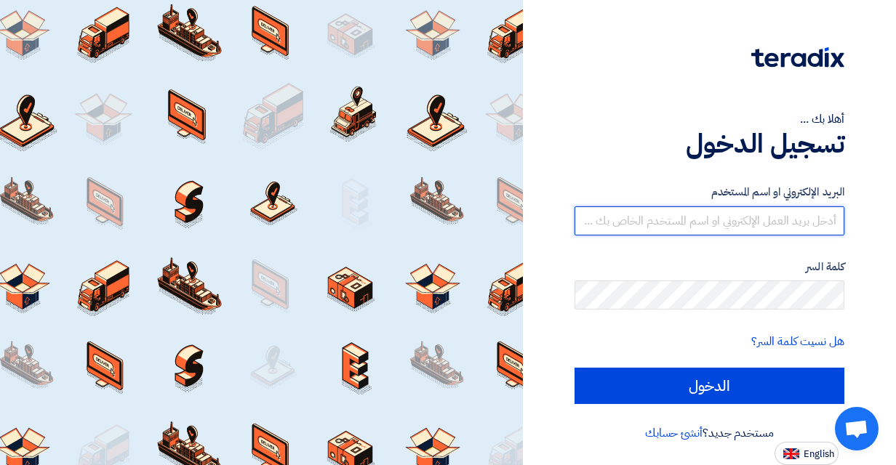
click at [588, 208] on input "text" at bounding box center [709, 220] width 270 height 29
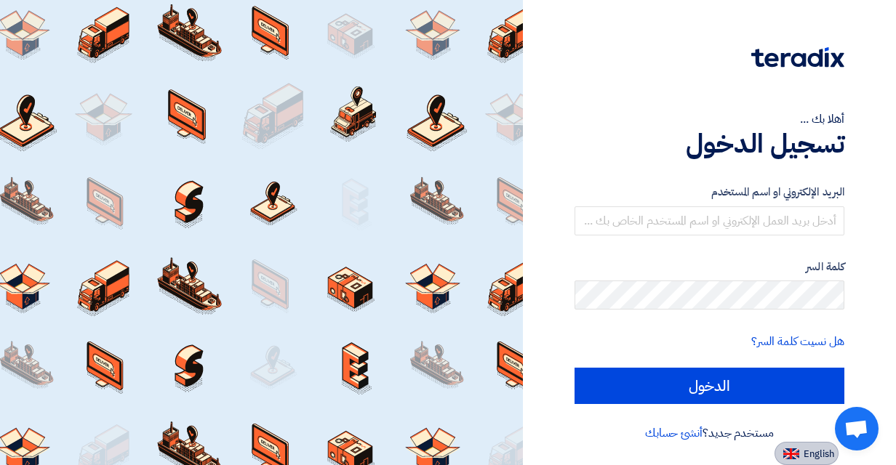
click at [791, 449] on img at bounding box center [791, 454] width 16 height 11
type input "Sign in"
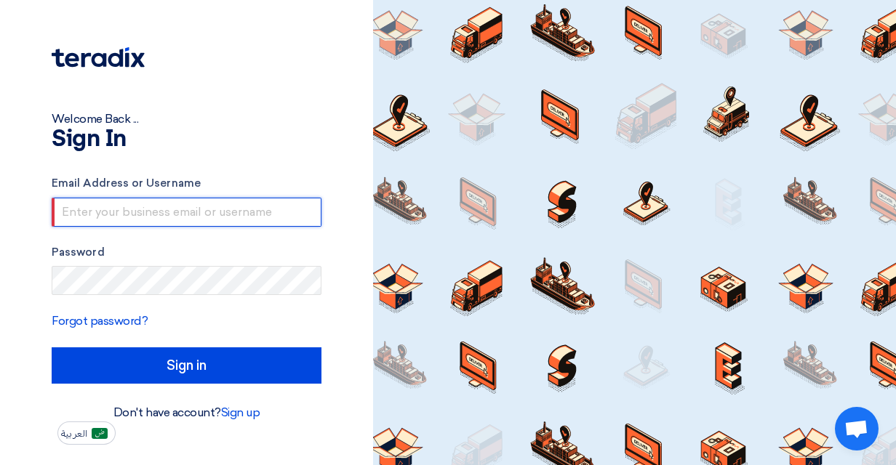
click at [182, 214] on input "text" at bounding box center [187, 212] width 270 height 29
type input "[PERSON_NAME][EMAIL_ADDRESS][PERSON_NAME][DOMAIN_NAME]"
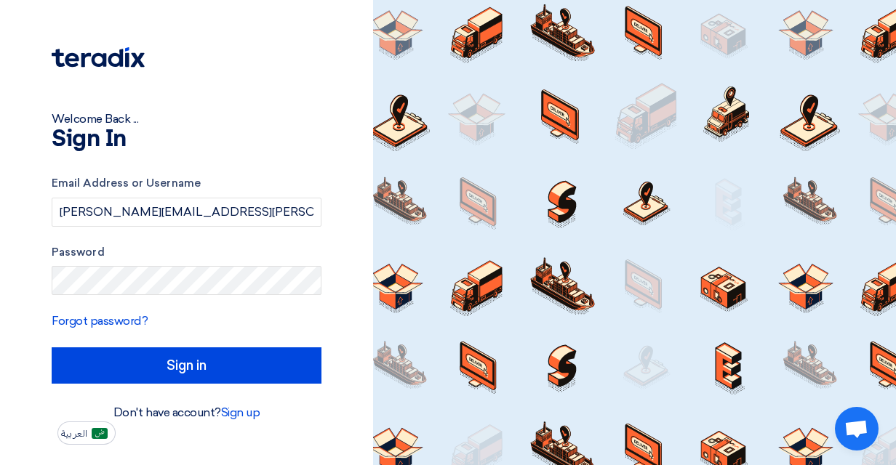
click at [116, 299] on form "Email Address or Username [PERSON_NAME][EMAIL_ADDRESS][PERSON_NAME][DOMAIN_NAME…" at bounding box center [187, 279] width 270 height 209
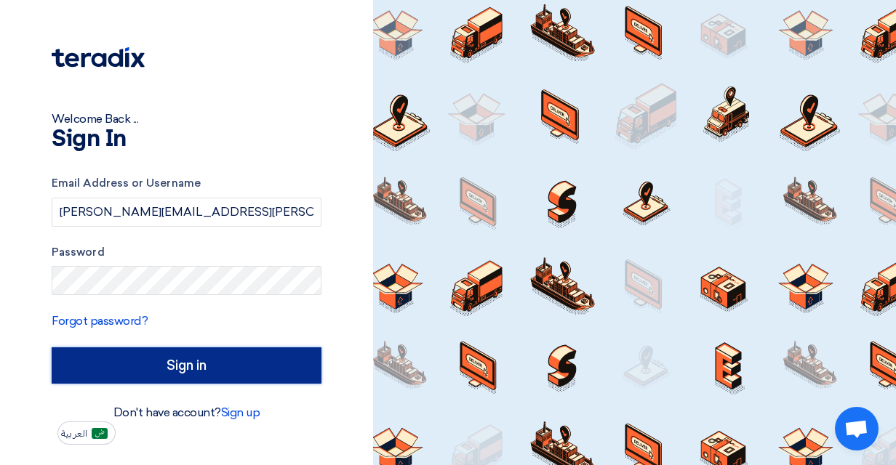
click at [167, 365] on input "Sign in" at bounding box center [187, 365] width 270 height 36
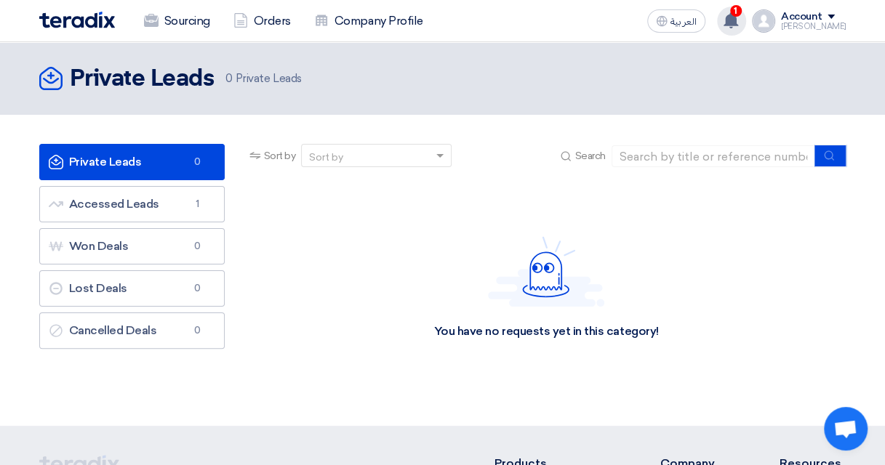
click at [732, 17] on use at bounding box center [730, 20] width 15 height 16
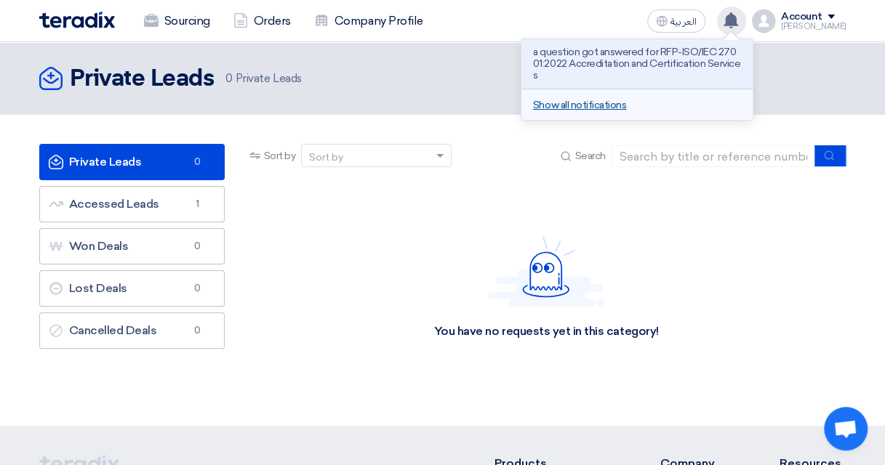
click at [614, 99] on link "Show all notifications" at bounding box center [579, 105] width 93 height 12
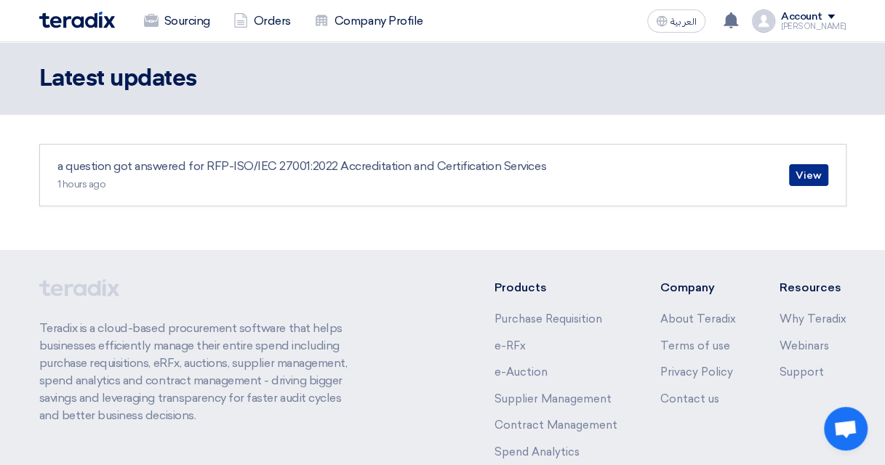
click at [816, 173] on link "View" at bounding box center [808, 175] width 39 height 22
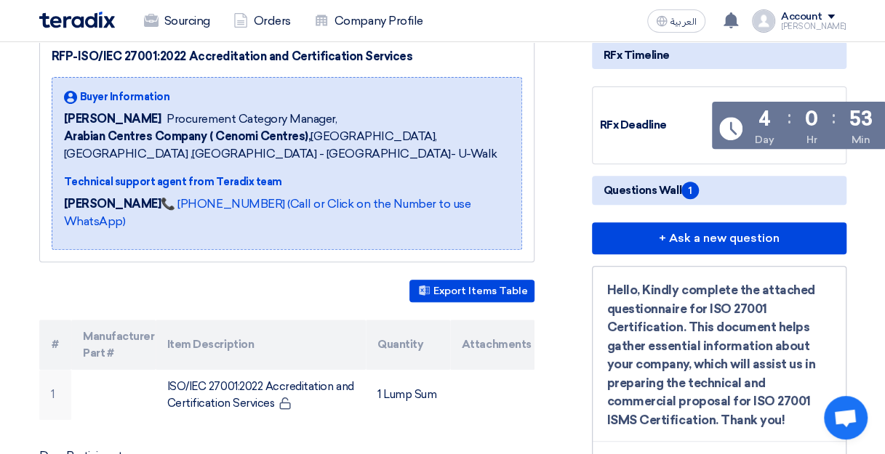
scroll to position [436, 0]
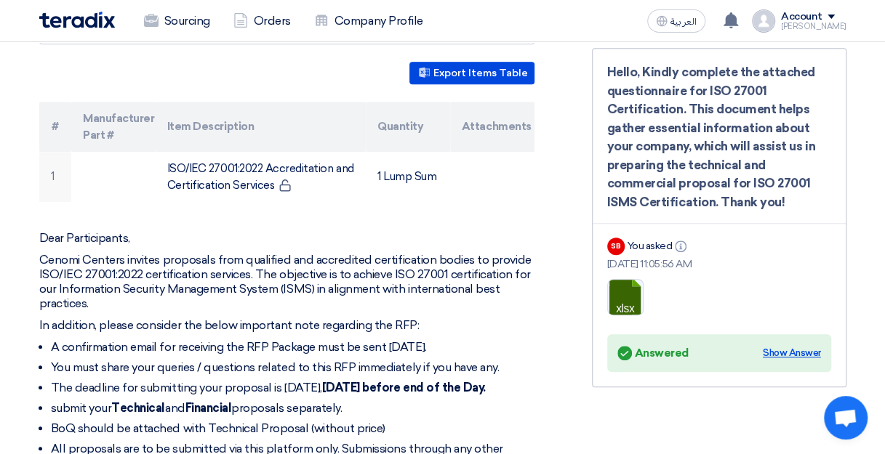
click at [800, 350] on div "Show Answer" at bounding box center [792, 353] width 58 height 15
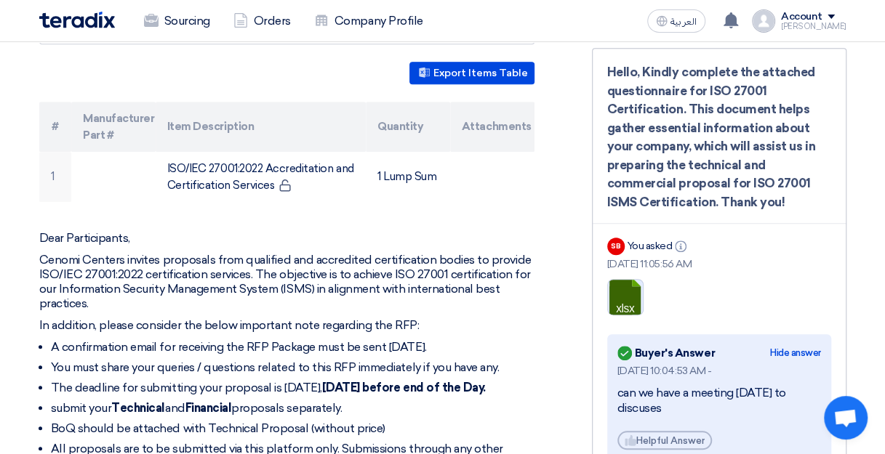
click at [625, 292] on link at bounding box center [666, 323] width 116 height 87
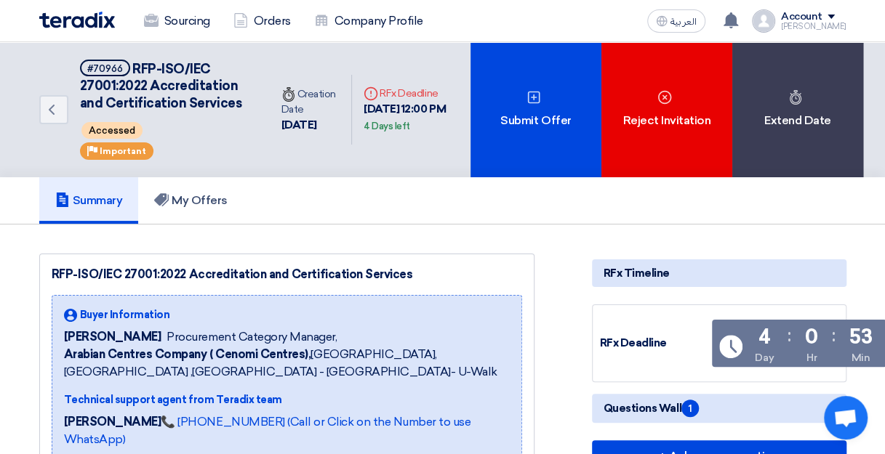
click at [839, 417] on span "Open chat" at bounding box center [845, 419] width 24 height 20
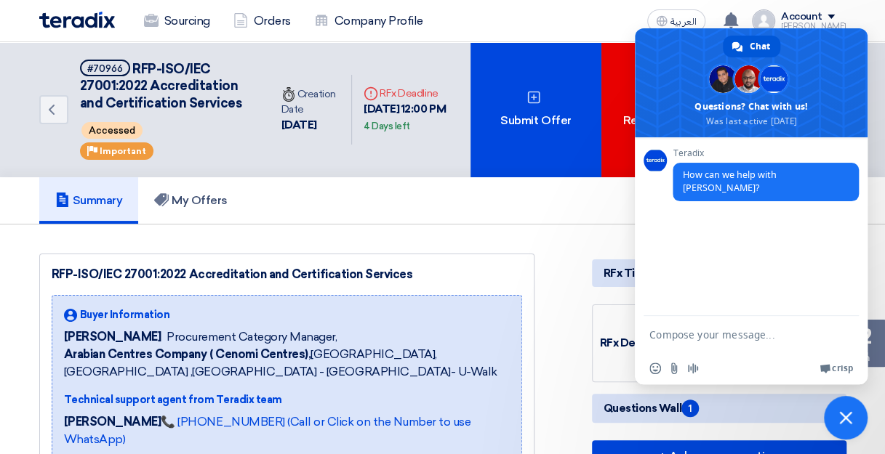
click at [664, 339] on textarea "Compose your message..." at bounding box center [736, 334] width 174 height 36
type textarea "we have been asked to have a meeting"
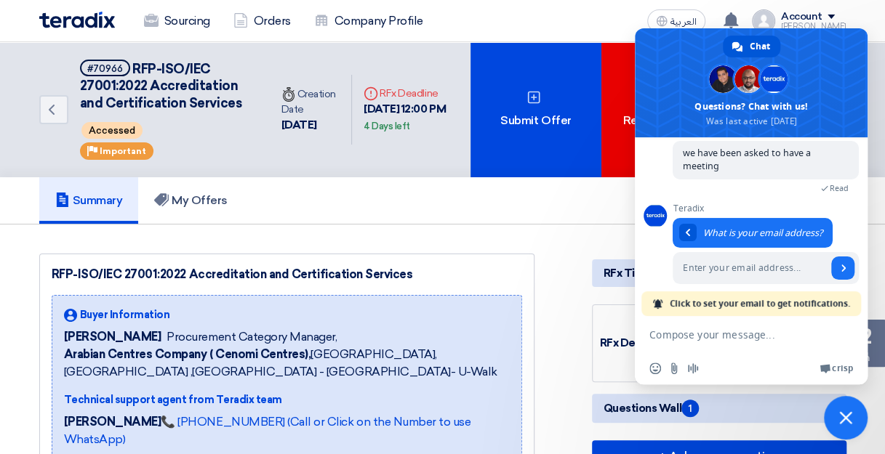
scroll to position [126, 0]
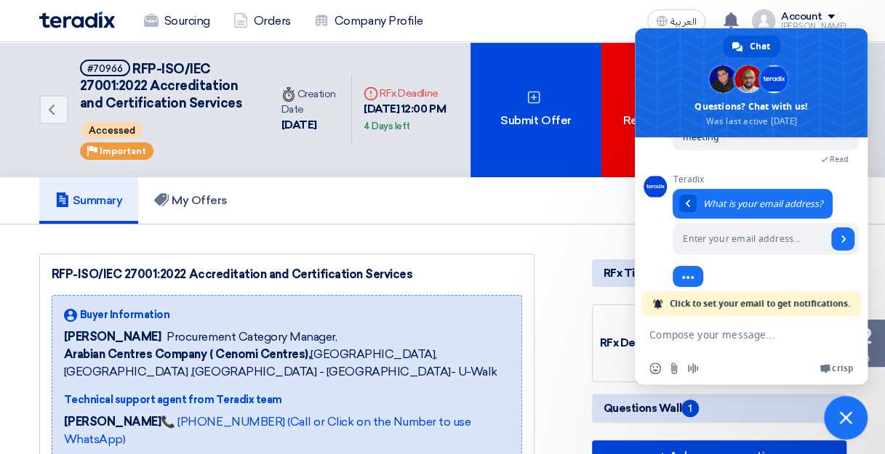
click at [706, 335] on textarea "Compose your message..." at bounding box center [736, 334] width 174 height 36
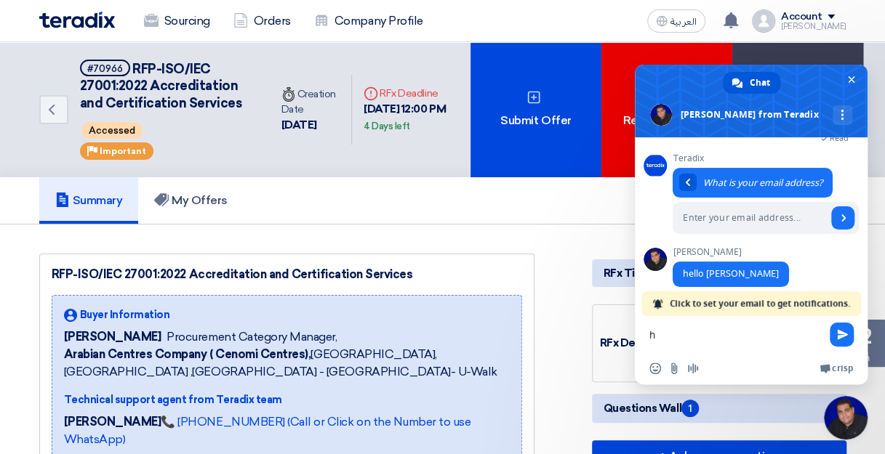
scroll to position [177, 0]
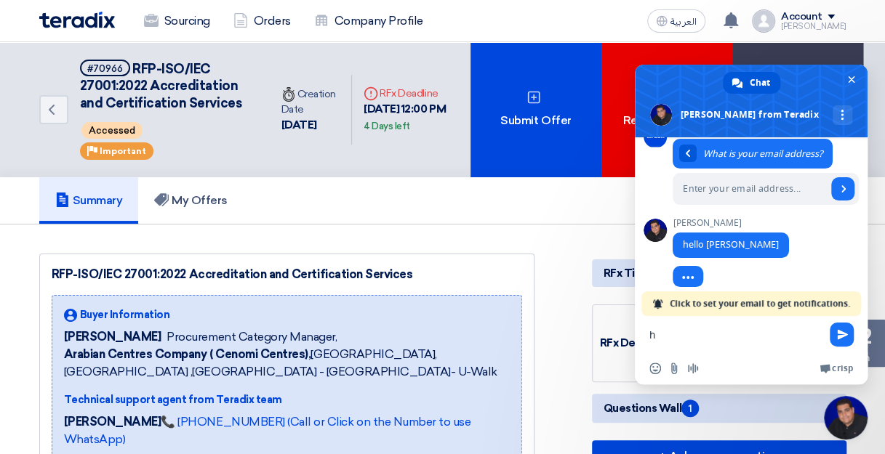
type textarea "hi"
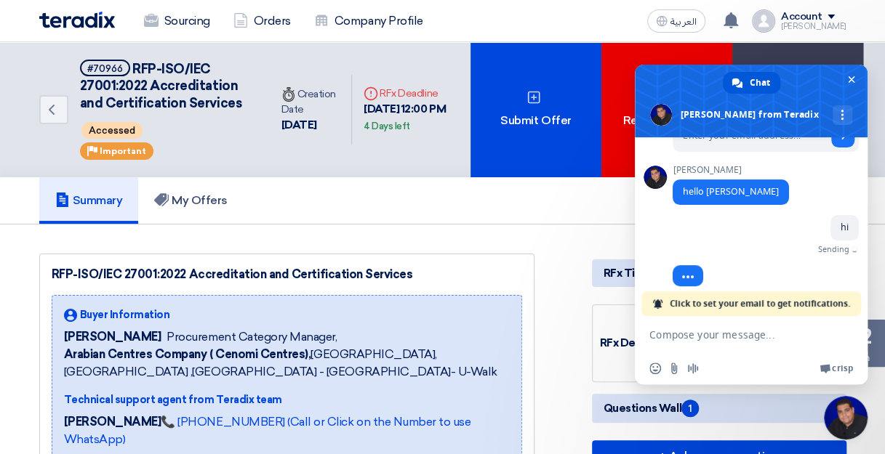
scroll to position [213, 0]
paste textarea "Sharanabasappa Basawaraj <sharanabasappa.basawaraj@sa.tuv.com>"
type textarea "Sharanabasappa Basawaraj <sharanabasappa.basawaraj@sa.tuv.com>"
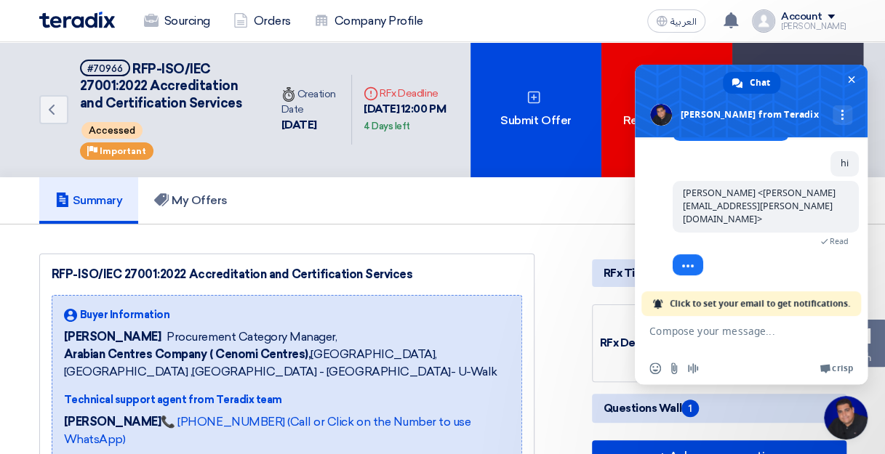
scroll to position [257, 0]
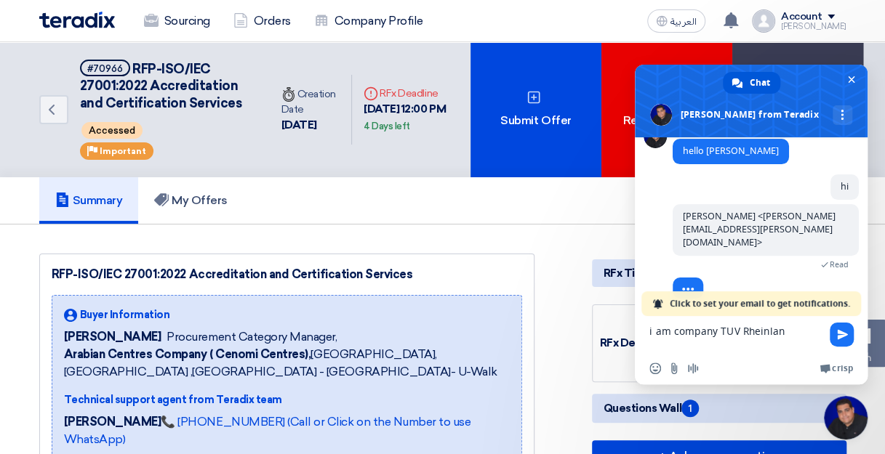
type textarea "i am company TUV Rheinland"
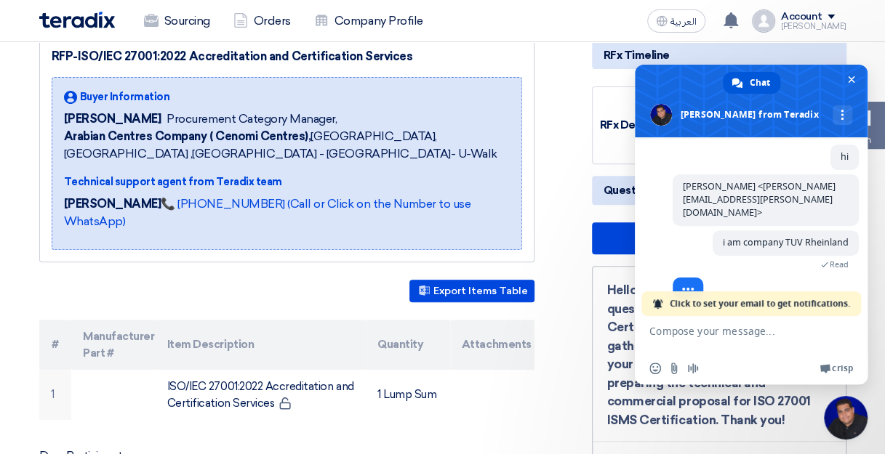
scroll to position [0, 0]
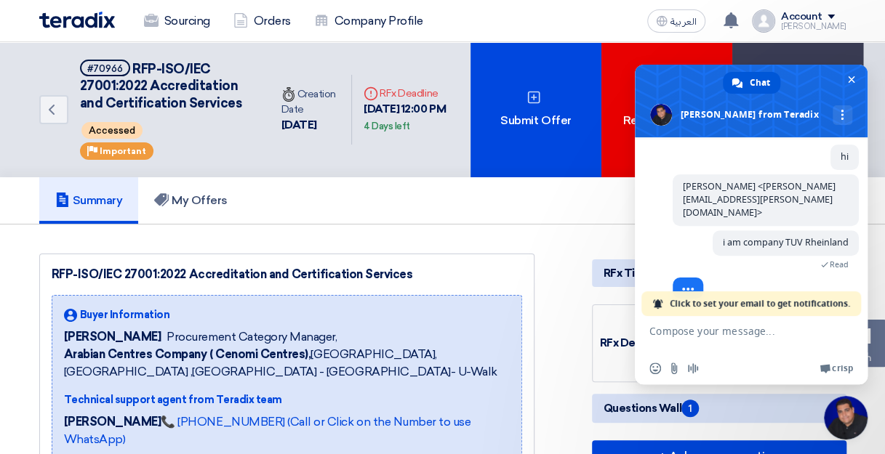
drag, startPoint x: 707, startPoint y: 72, endPoint x: 512, endPoint y: -9, distance: 211.1
click at [669, 403] on span "Questions Wall 1" at bounding box center [650, 408] width 95 height 17
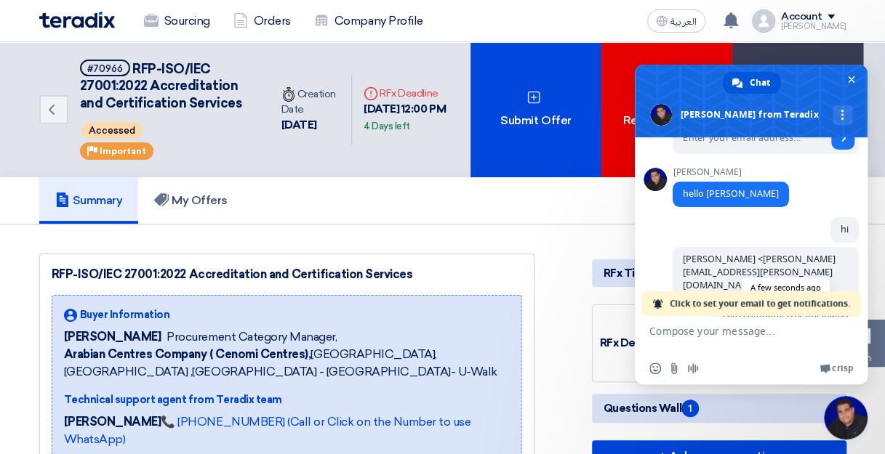
scroll to position [301, 0]
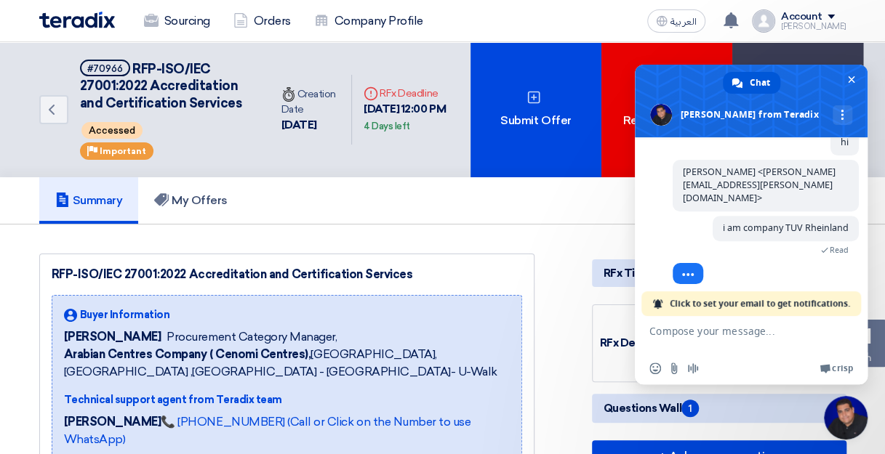
click at [712, 363] on div "We run on Crisp" at bounding box center [779, 369] width 147 height 12
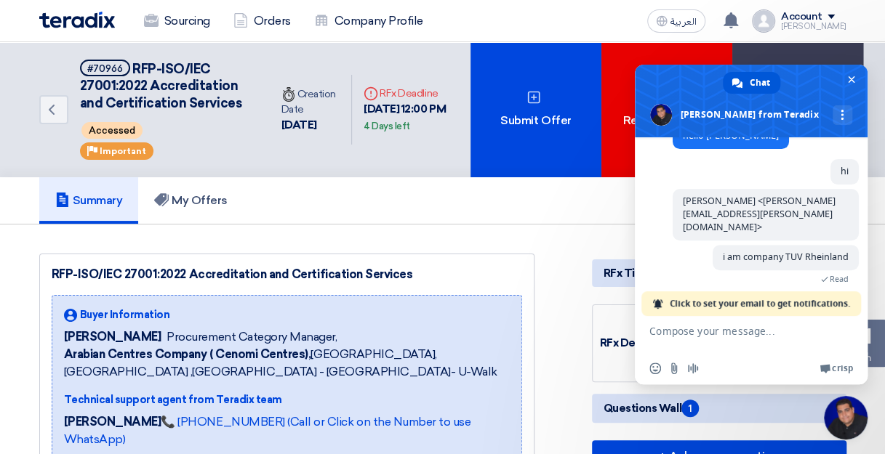
scroll to position [336, 0]
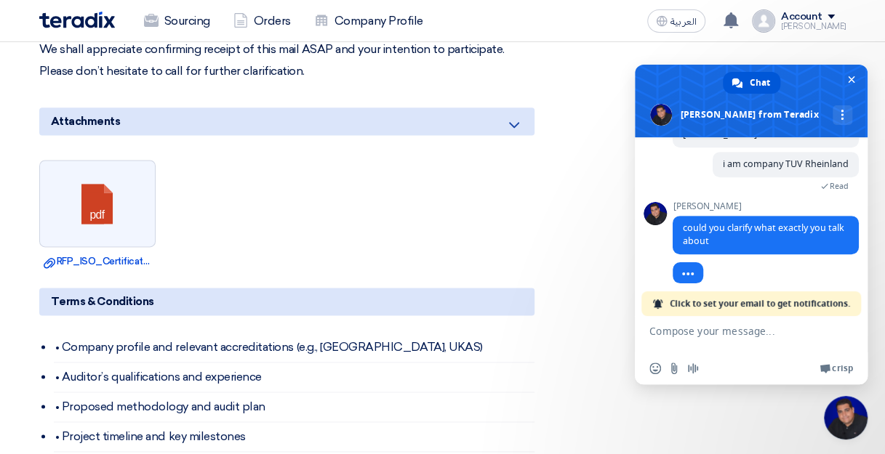
scroll to position [366, 0]
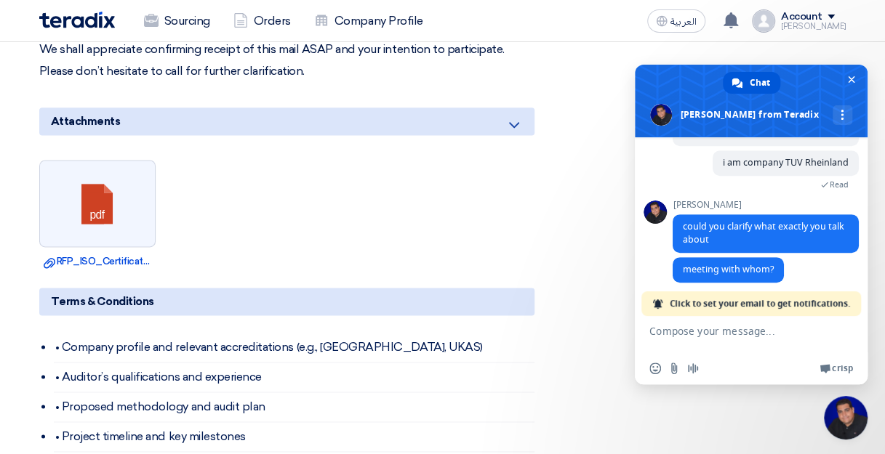
click at [715, 339] on textarea "Compose your message..." at bounding box center [736, 334] width 174 height 36
type textarea "thre"
click at [850, 76] on span "Close chat" at bounding box center [851, 79] width 7 height 9
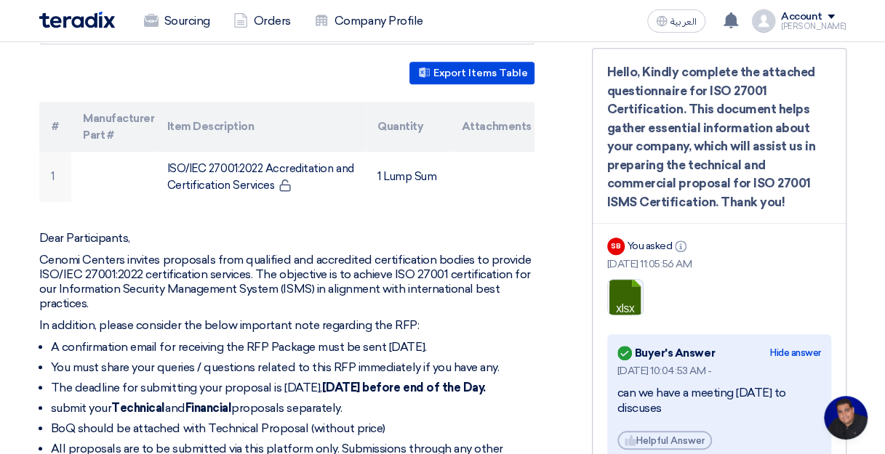
scroll to position [218, 0]
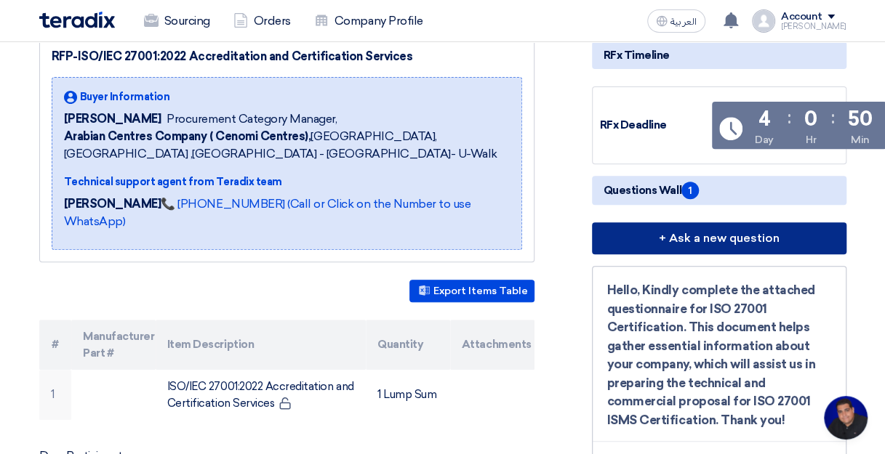
click at [696, 242] on button "+ Ask a new question" at bounding box center [719, 238] width 254 height 32
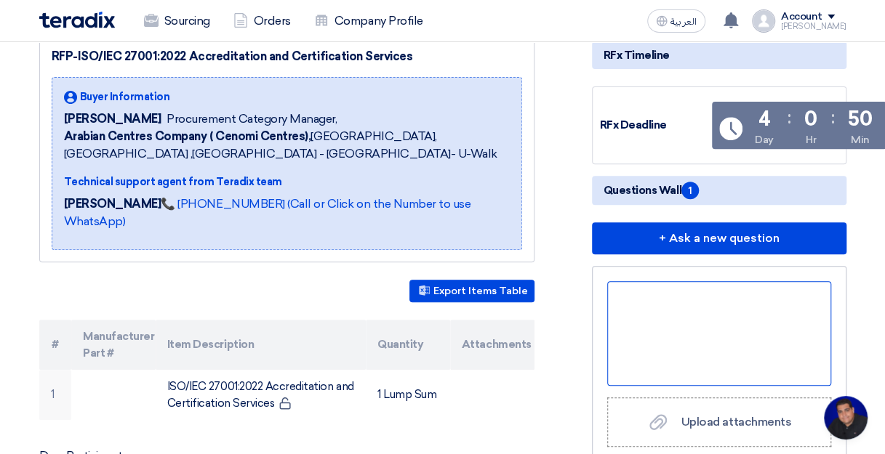
click at [647, 316] on div at bounding box center [719, 333] width 224 height 105
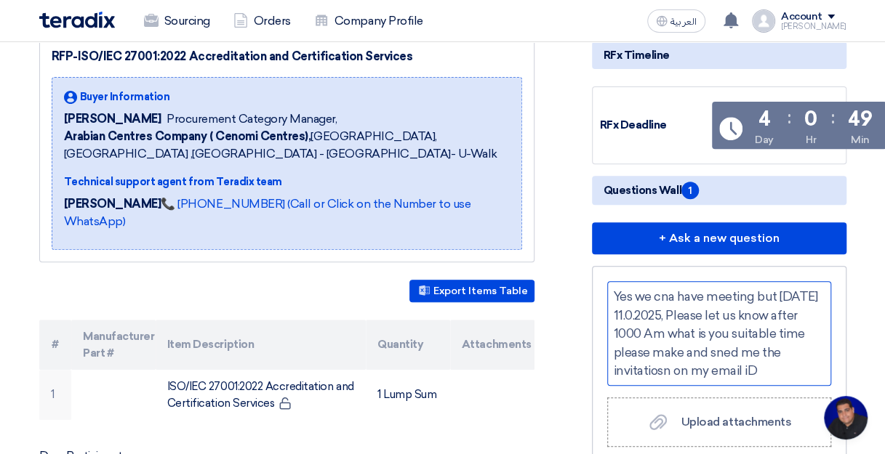
scroll to position [48, 0]
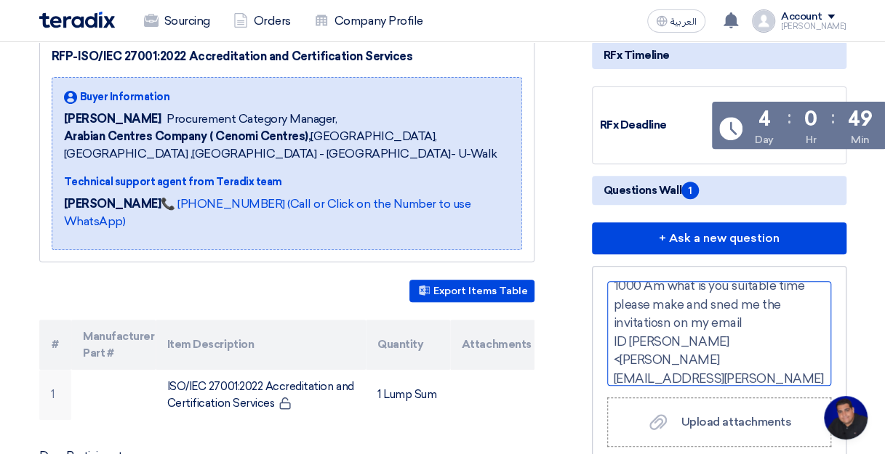
drag, startPoint x: 675, startPoint y: 336, endPoint x: 688, endPoint y: 342, distance: 14.3
click at [681, 355] on div "Yes we cna have meeting but on Monday 11.0.2025, Please let us know after 1000 …" at bounding box center [719, 333] width 224 height 105
drag, startPoint x: 793, startPoint y: 291, endPoint x: 684, endPoint y: 357, distance: 127.5
click at [651, 355] on div "Yes we cna have meeting but on Monday 11.0.2025, Please let us know after 1000 …" at bounding box center [719, 333] width 224 height 105
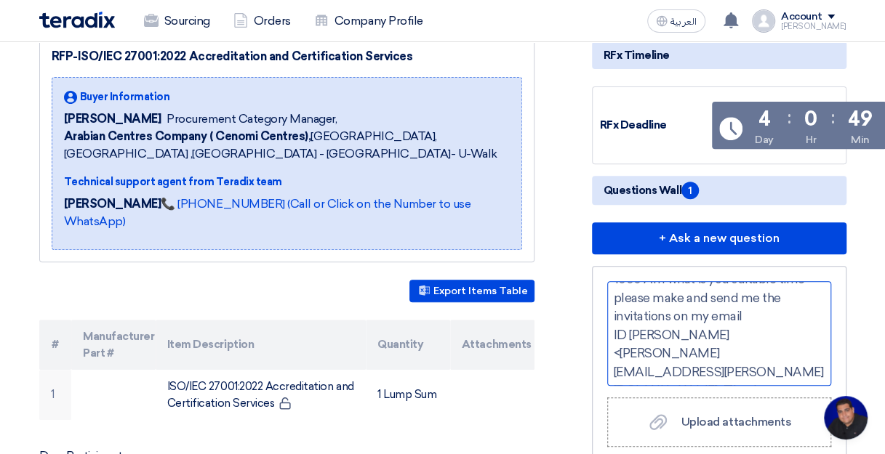
scroll to position [56, 0]
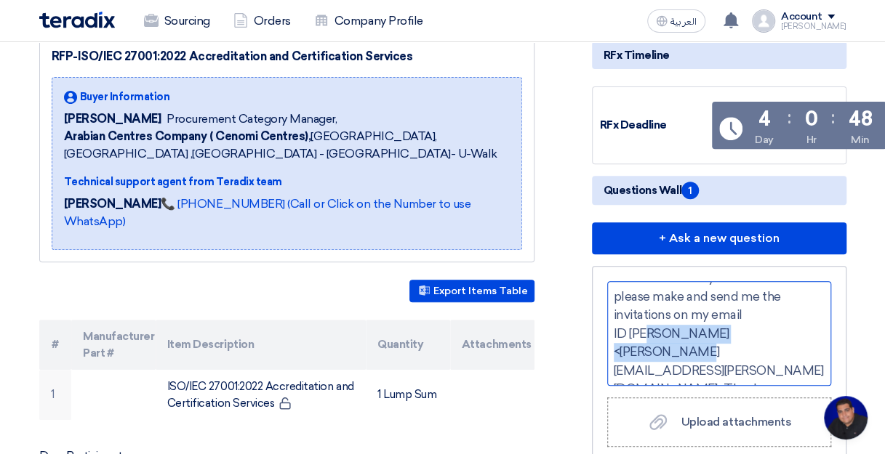
drag, startPoint x: 629, startPoint y: 329, endPoint x: 811, endPoint y: 329, distance: 182.5
click at [811, 329] on div "Yes we cna have meeting but on Monday 11.0.2025, Please let us know after 1000 …" at bounding box center [719, 333] width 224 height 105
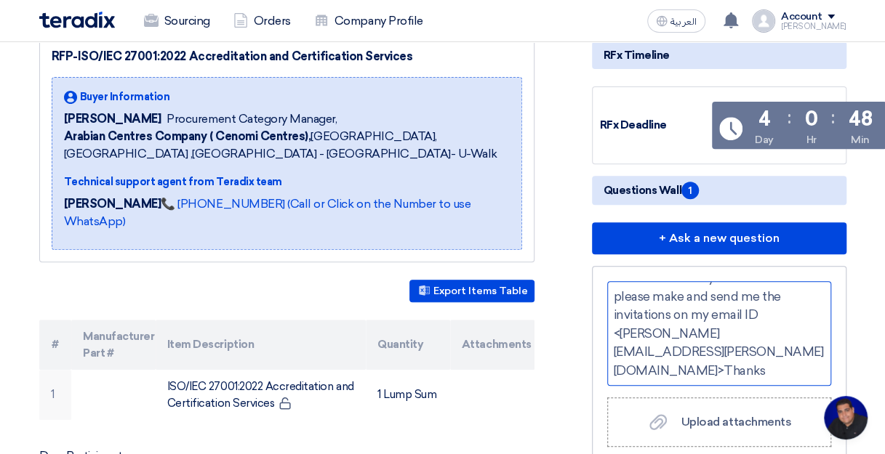
scroll to position [38, 0]
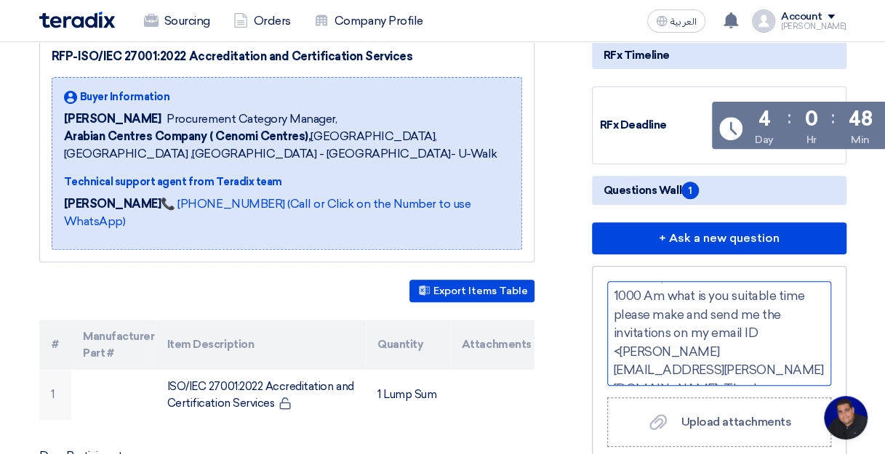
drag, startPoint x: 641, startPoint y: 365, endPoint x: 654, endPoint y: 366, distance: 13.2
click at [641, 366] on div "Yes we cna have meeting but on Monday 11.0.2025, Please let us know after 1000 …" at bounding box center [719, 333] width 224 height 105
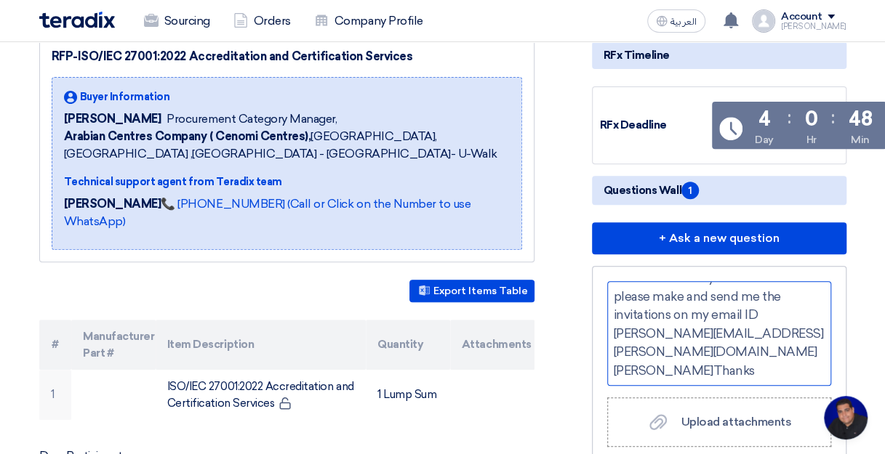
scroll to position [436, 0]
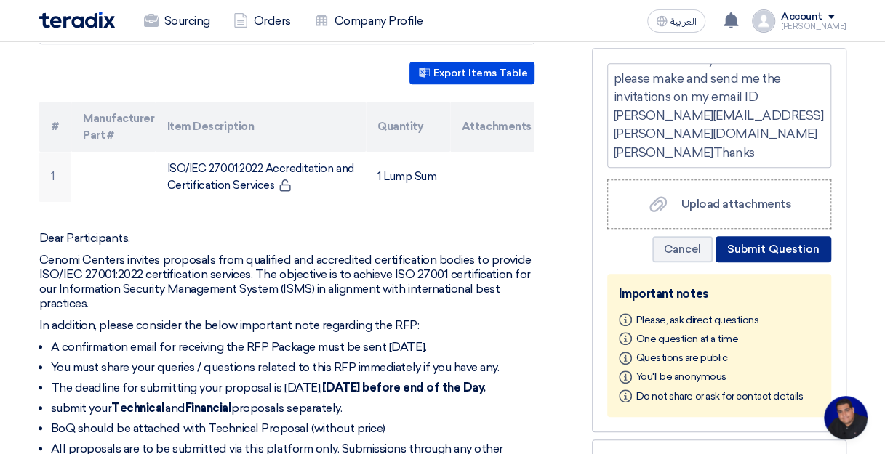
click at [737, 241] on button "Submit Question" at bounding box center [773, 249] width 116 height 26
